Goal: Information Seeking & Learning: Find specific page/section

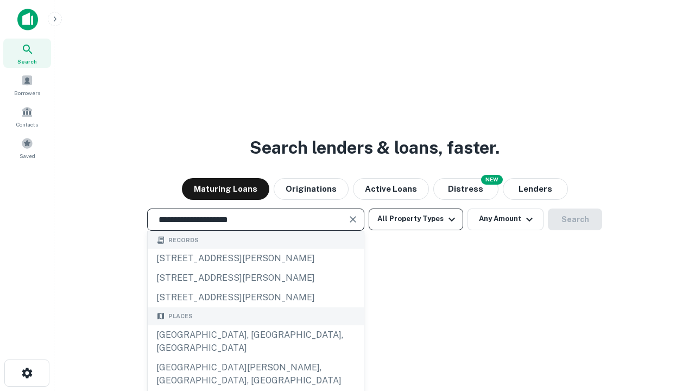
click at [255, 358] on div "[GEOGRAPHIC_DATA], [GEOGRAPHIC_DATA], [GEOGRAPHIC_DATA]" at bounding box center [256, 341] width 216 height 33
click at [416, 219] on button "All Property Types" at bounding box center [416, 219] width 94 height 22
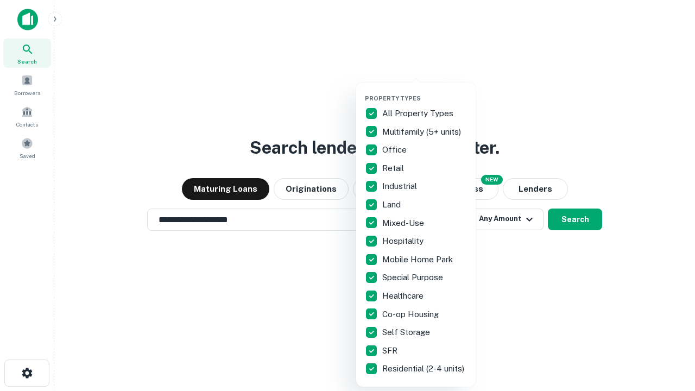
type input "**********"
click at [424, 91] on button "button" at bounding box center [424, 91] width 119 height 1
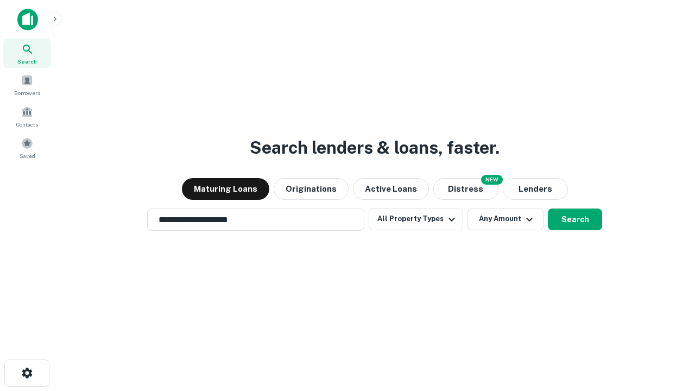
scroll to position [17, 0]
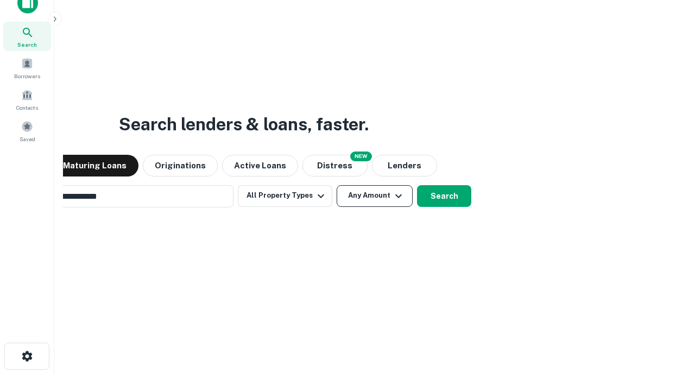
click at [336, 185] on button "Any Amount" at bounding box center [374, 196] width 76 height 22
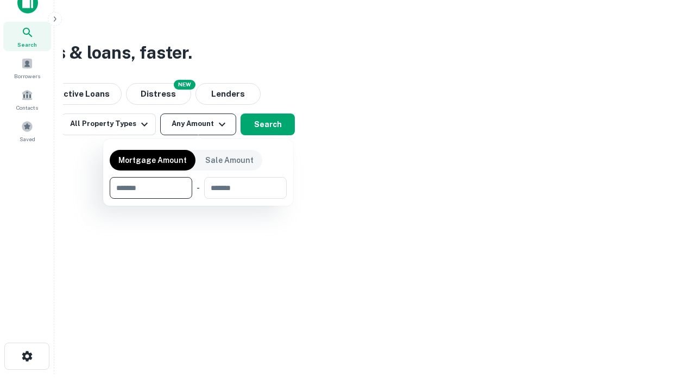
scroll to position [17, 0]
type input "*******"
click at [198, 199] on button "button" at bounding box center [198, 199] width 177 height 1
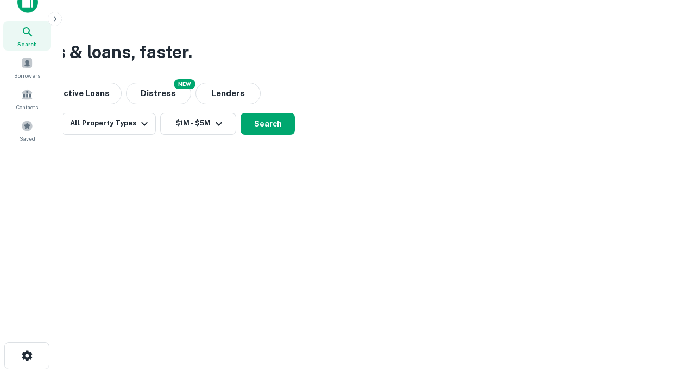
scroll to position [17, 0]
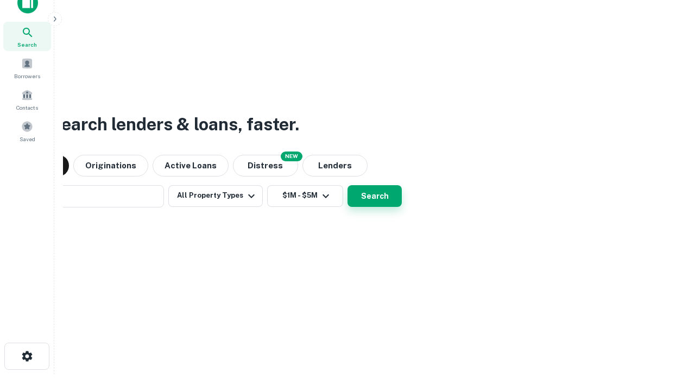
click at [347, 185] on button "Search" at bounding box center [374, 196] width 54 height 22
